Goal: Information Seeking & Learning: Understand process/instructions

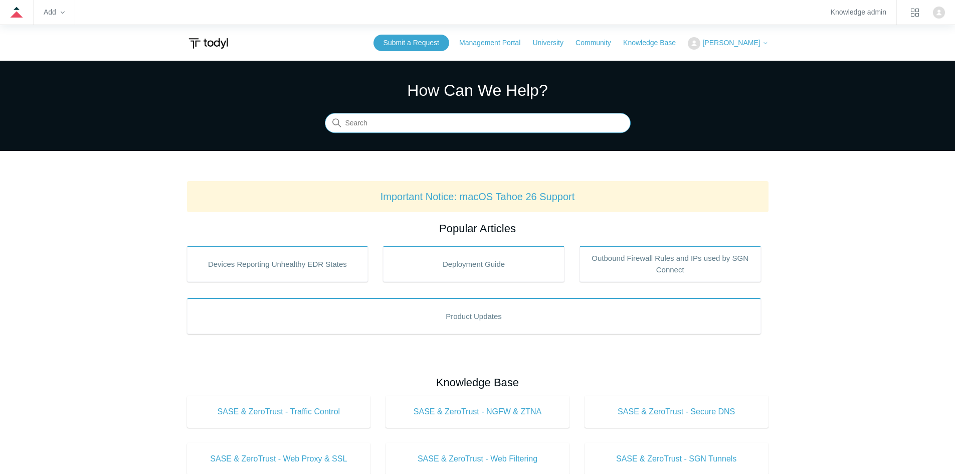
click at [354, 124] on input "Search" at bounding box center [478, 123] width 306 height 20
type input "autotask"
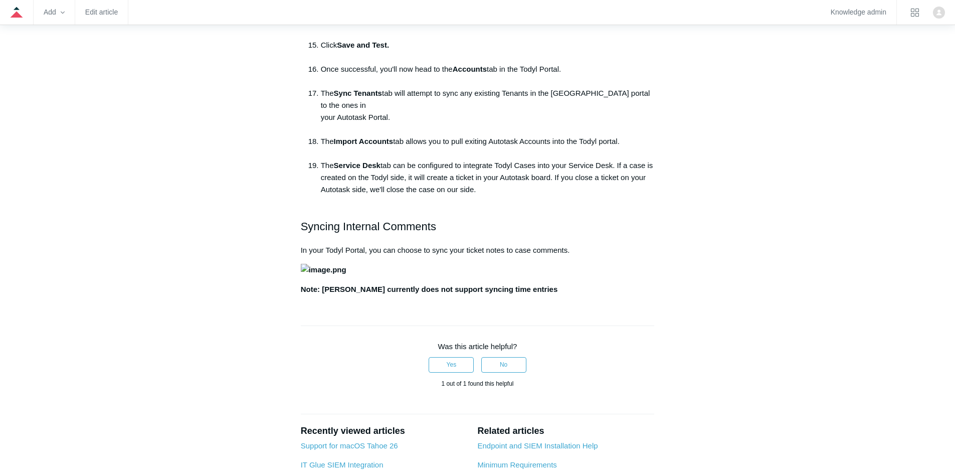
scroll to position [952, 0]
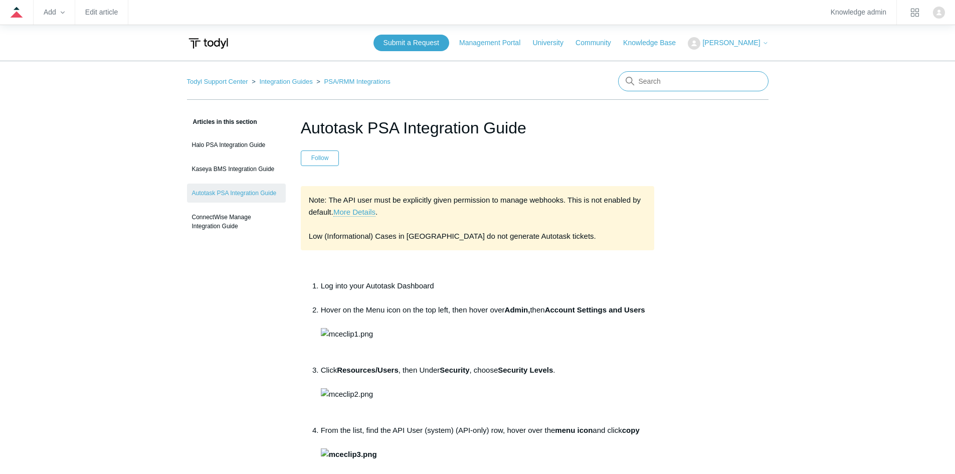
click at [665, 76] on input "Search" at bounding box center [693, 81] width 150 height 20
type input "sync"
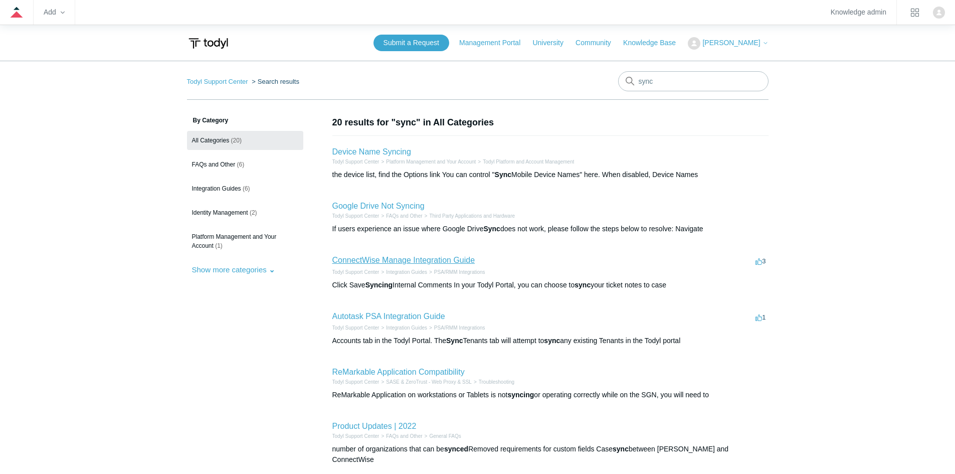
click at [407, 264] on link "ConnectWise Manage Integration Guide" at bounding box center [403, 260] width 143 height 9
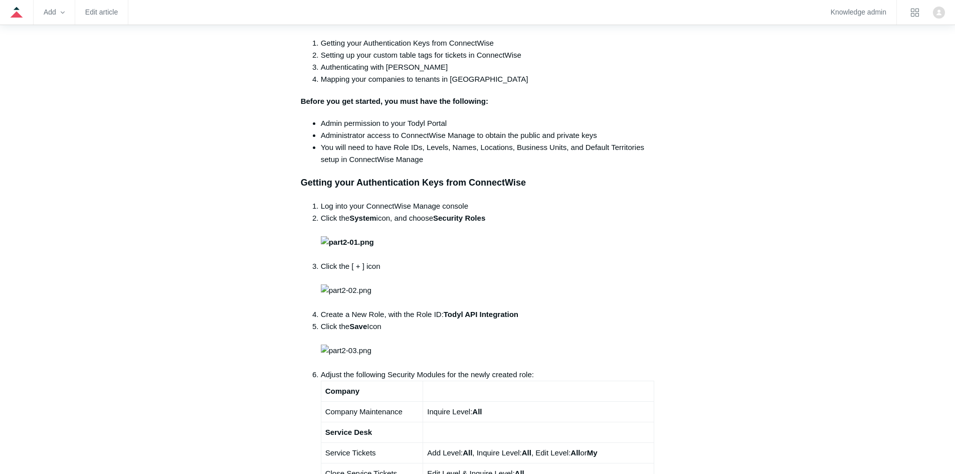
scroll to position [351, 0]
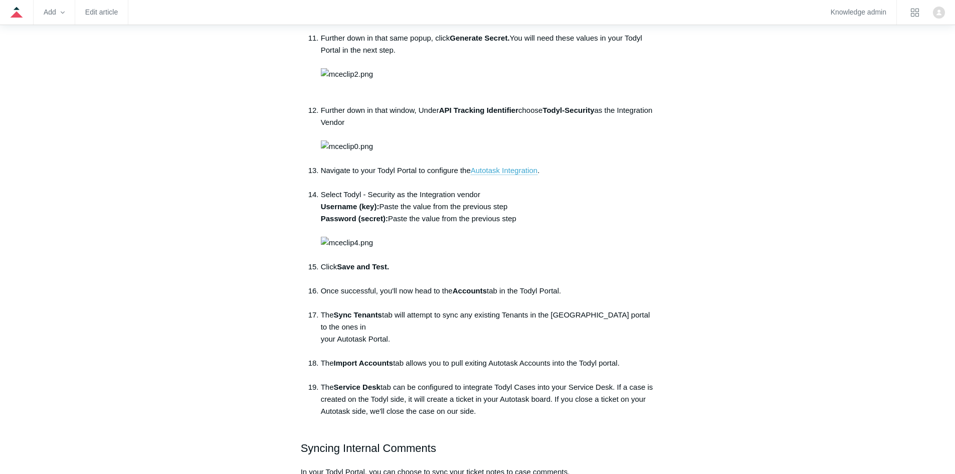
scroll to position [702, 0]
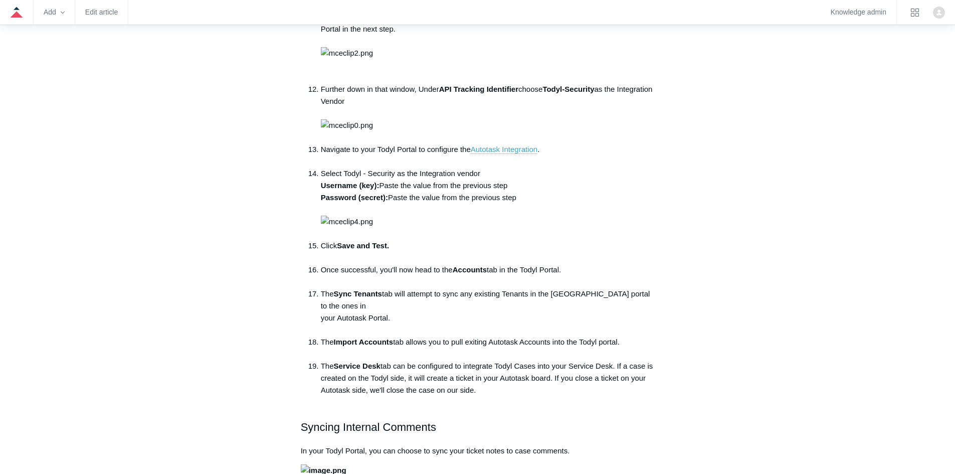
click at [688, 178] on div "Articles in this section Halo PSA Integration Guide Kaseya BMS Integration Guid…" at bounding box center [477, 112] width 581 height 1396
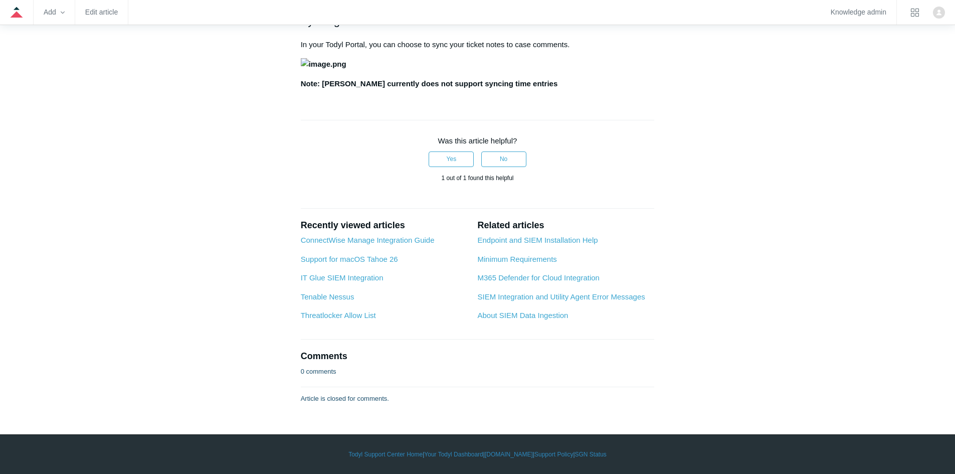
scroll to position [1741, 0]
drag, startPoint x: 404, startPoint y: 65, endPoint x: 307, endPoint y: 54, distance: 97.9
copy li "The Sync Tenants tab will attempt to sync any existing Tenants in the Todyl por…"
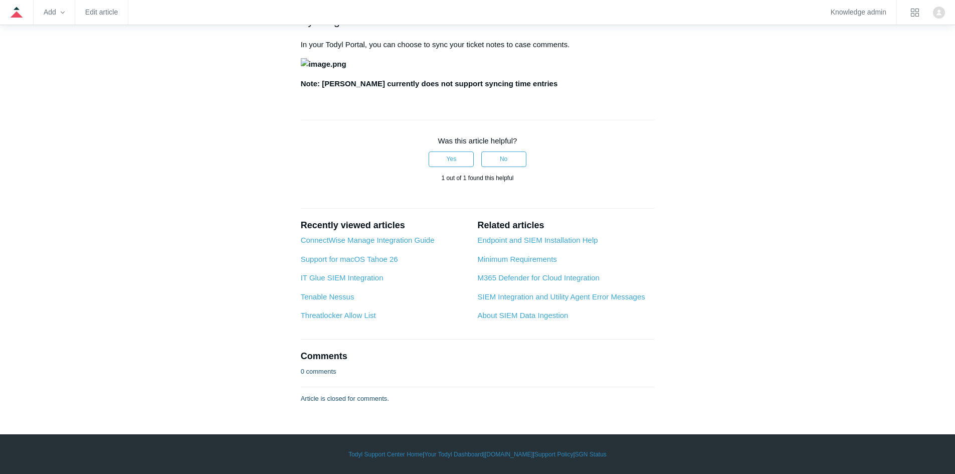
drag, startPoint x: 171, startPoint y: 277, endPoint x: 152, endPoint y: 273, distance: 18.9
